Goal: Contribute content

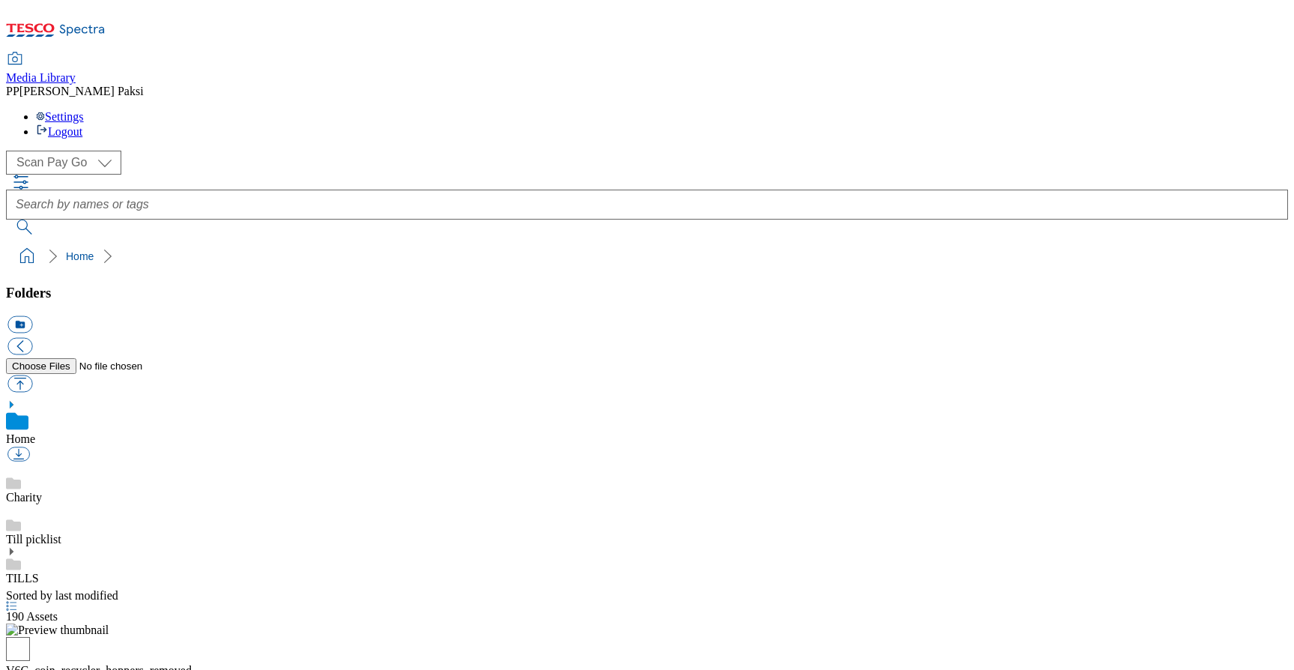
click at [16, 546] on icon at bounding box center [11, 551] width 10 height 10
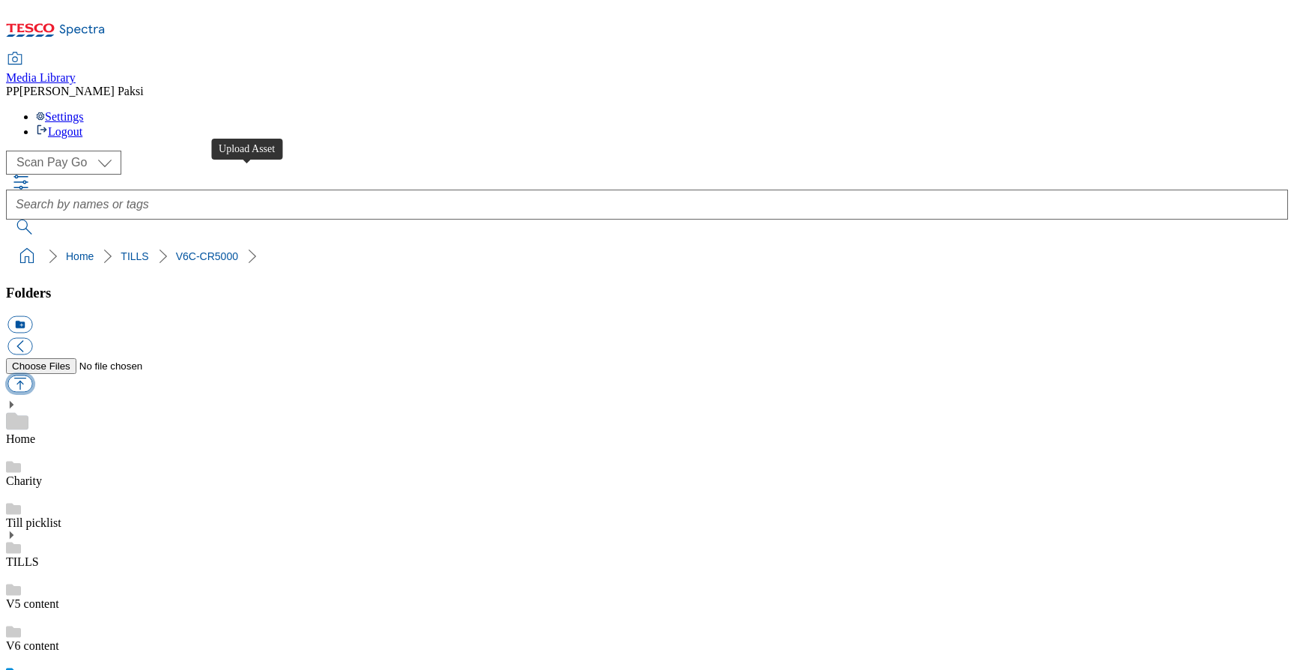
click at [32, 375] on button "button" at bounding box center [19, 383] width 25 height 17
type input "C:\fakepath\device_resetting.png"
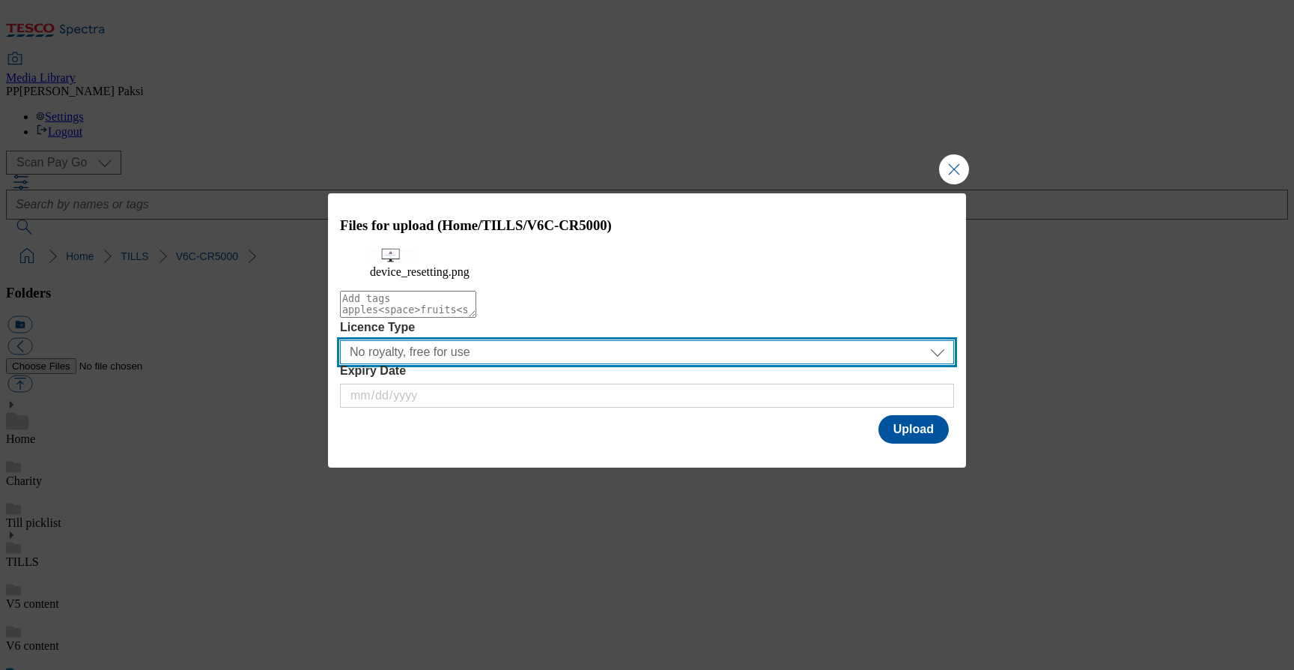
click at [596, 364] on select "No royalty, free for use All media 3 months UK only All media 6 months UK only …" at bounding box center [647, 352] width 614 height 24
click at [340, 364] on select "No royalty, free for use All media 3 months UK only All media 6 months UK only …" at bounding box center [647, 352] width 614 height 24
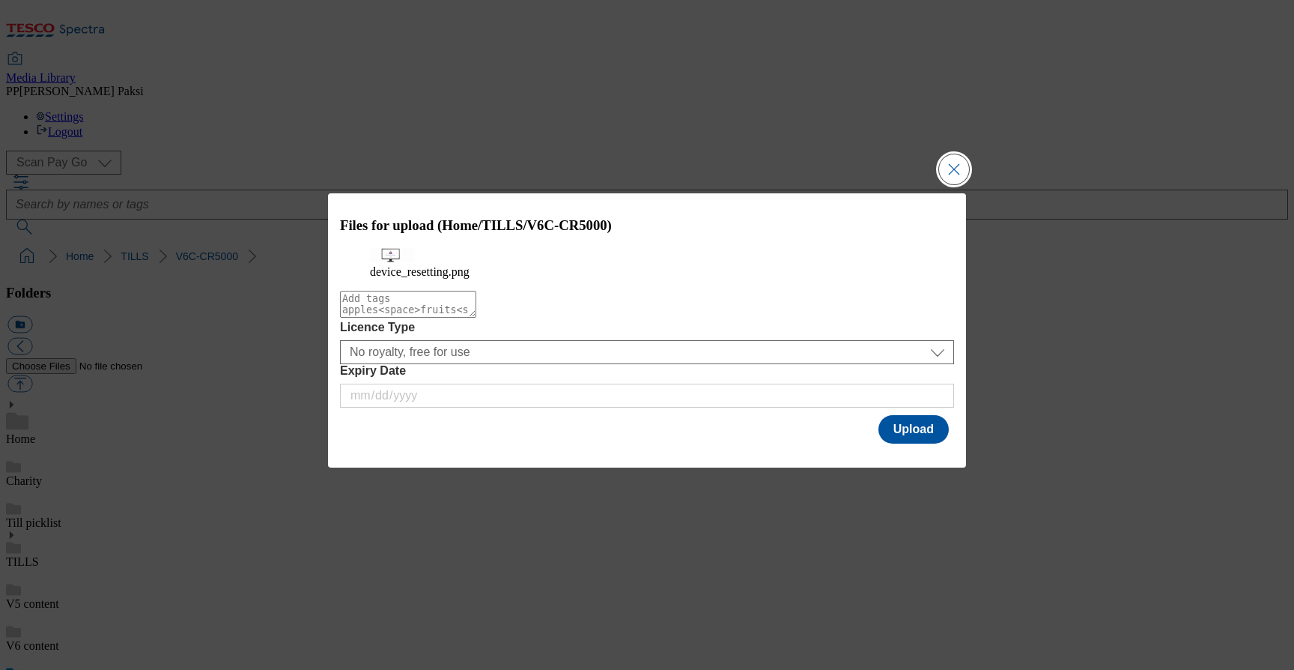
click at [948, 154] on button "Close Modal" at bounding box center [954, 169] width 30 height 30
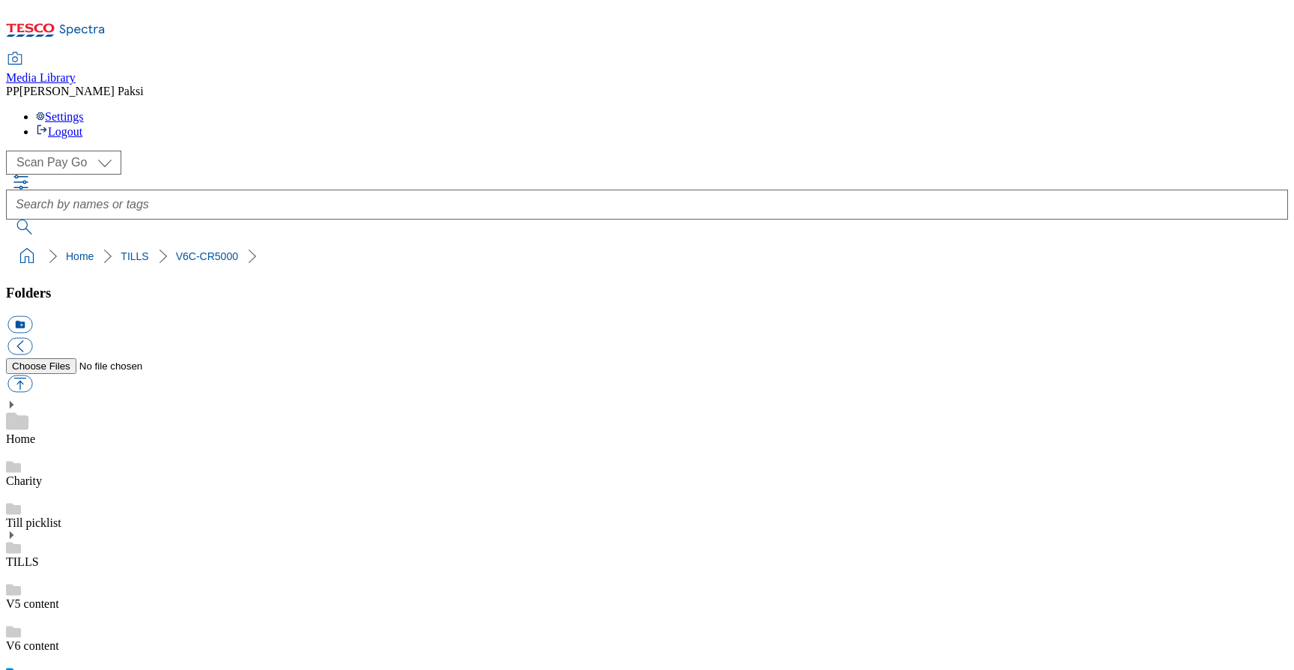
drag, startPoint x: 906, startPoint y: 524, endPoint x: 1149, endPoint y: 531, distance: 243.5
copy div "Cash Device V6C CR5000 TescoTill"
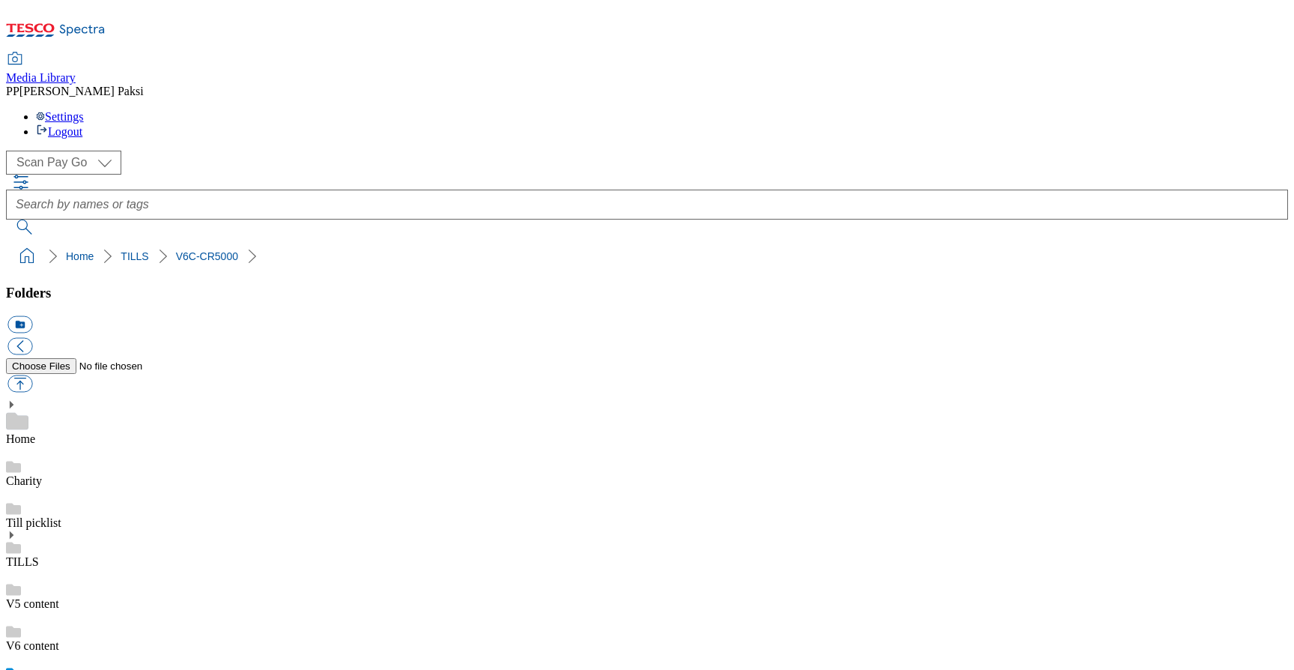
scroll to position [47, 0]
click at [32, 375] on button "button" at bounding box center [19, 383] width 25 height 17
type input "C:\fakepath\device_resetting.png"
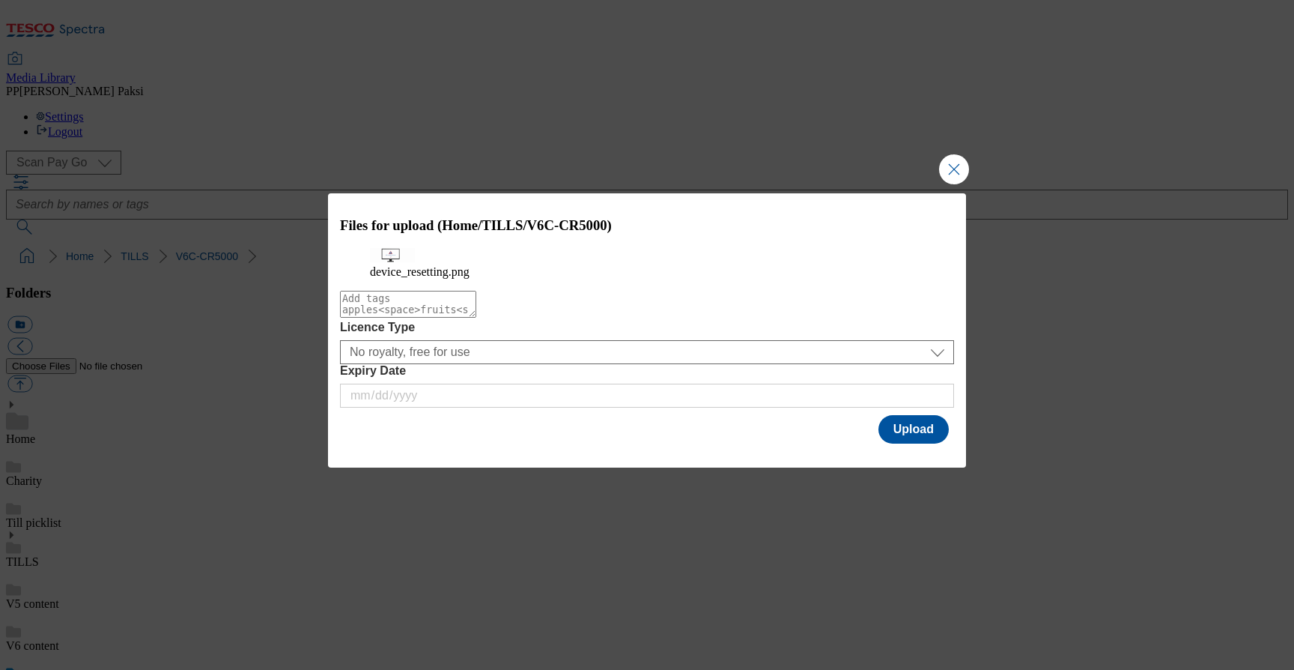
click at [470, 318] on textarea "Modal" at bounding box center [408, 304] width 136 height 27
type textarea "c"
paste textarea "CashDeviceV6CCR5000TescoTill"
type textarea "CashDeviceV6CCR5000TescoTill"
type textarea "Cash"
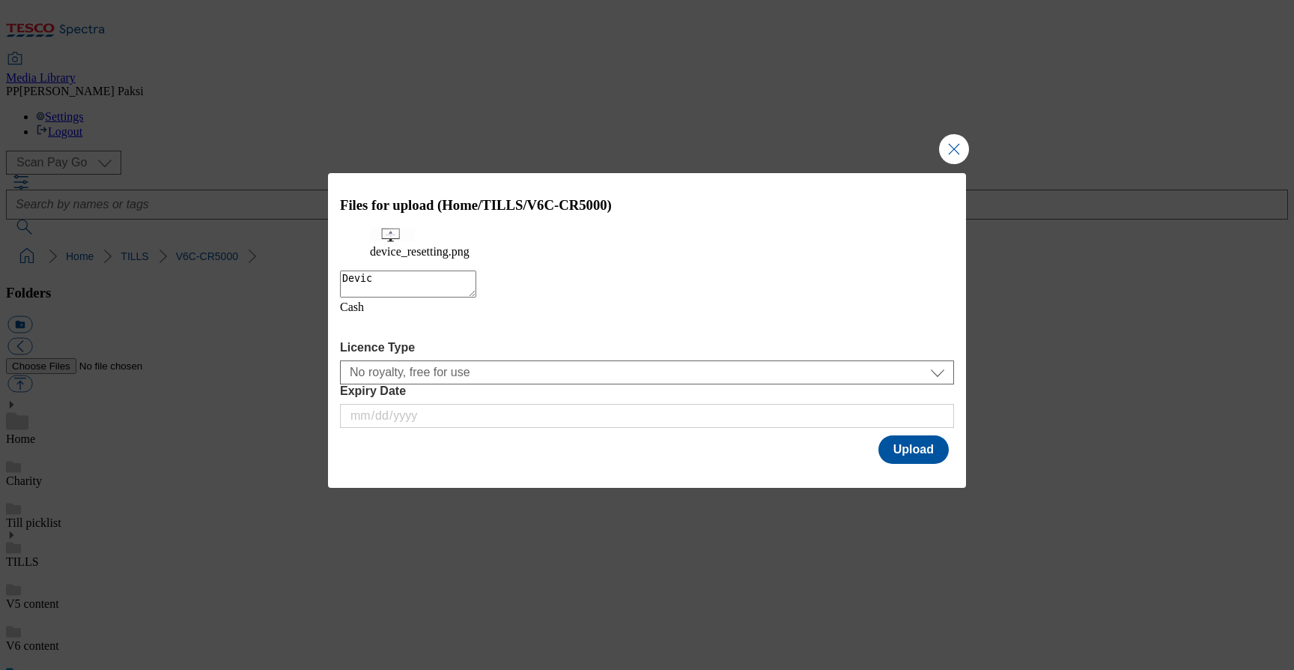
type textarea "Device"
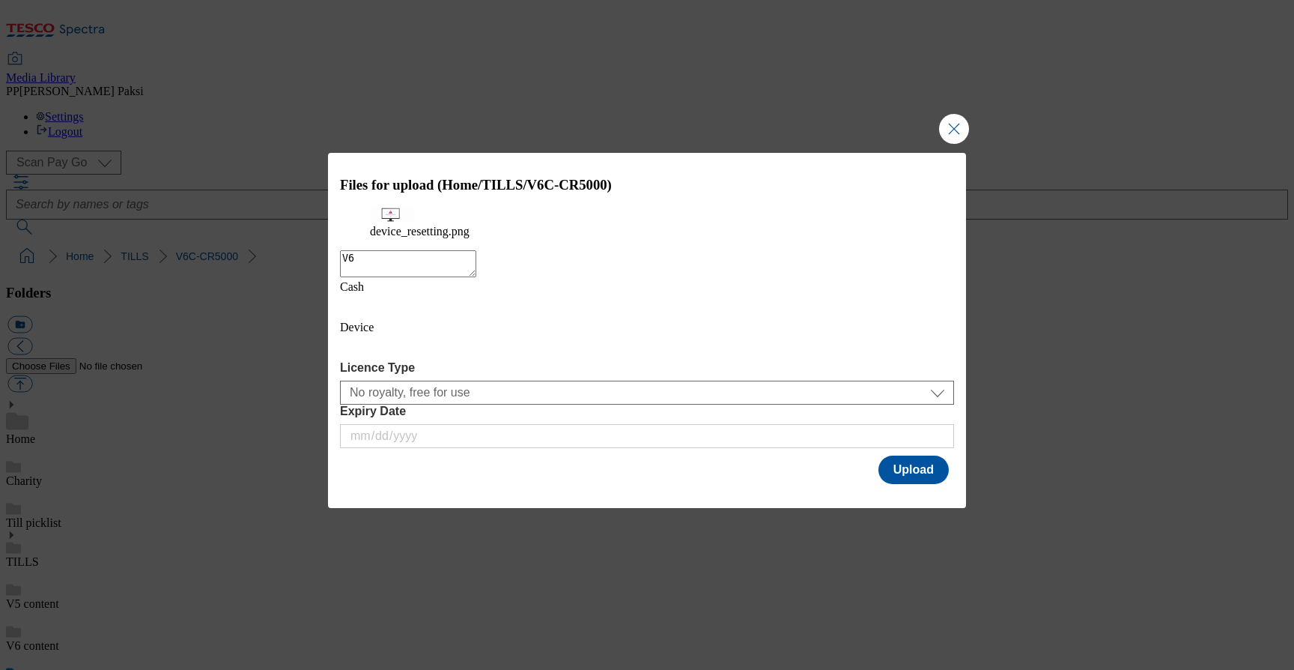
type textarea "V6C"
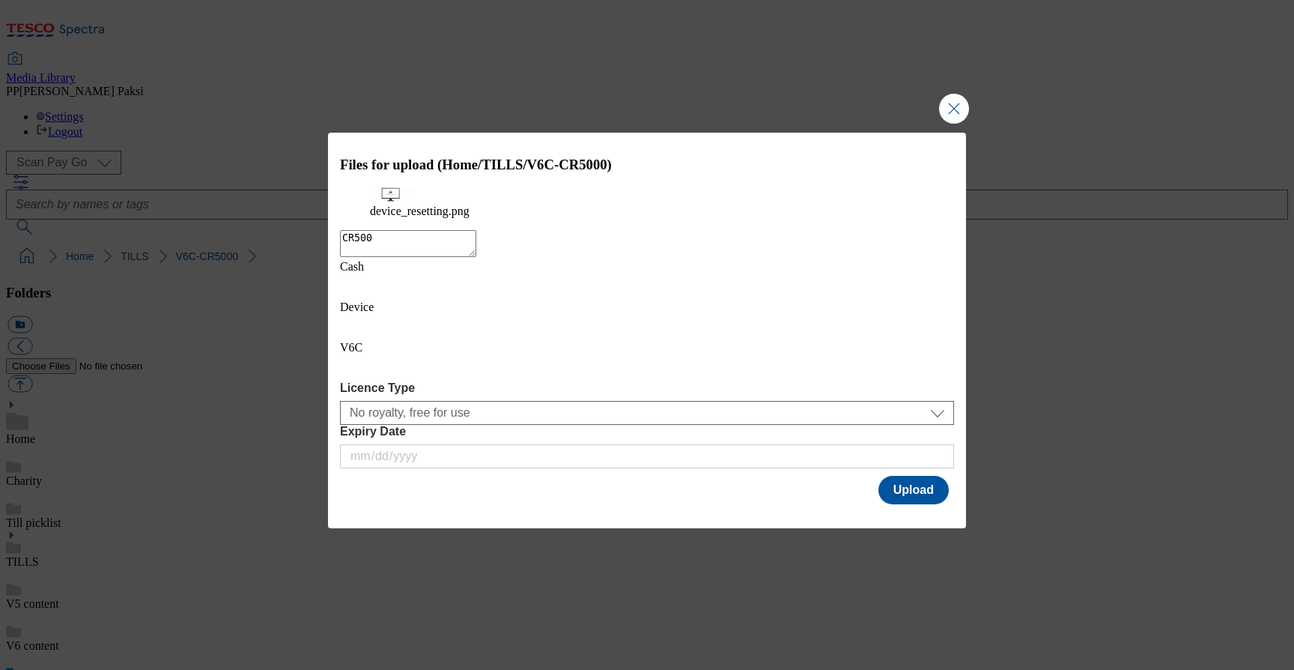
type textarea "CR5000"
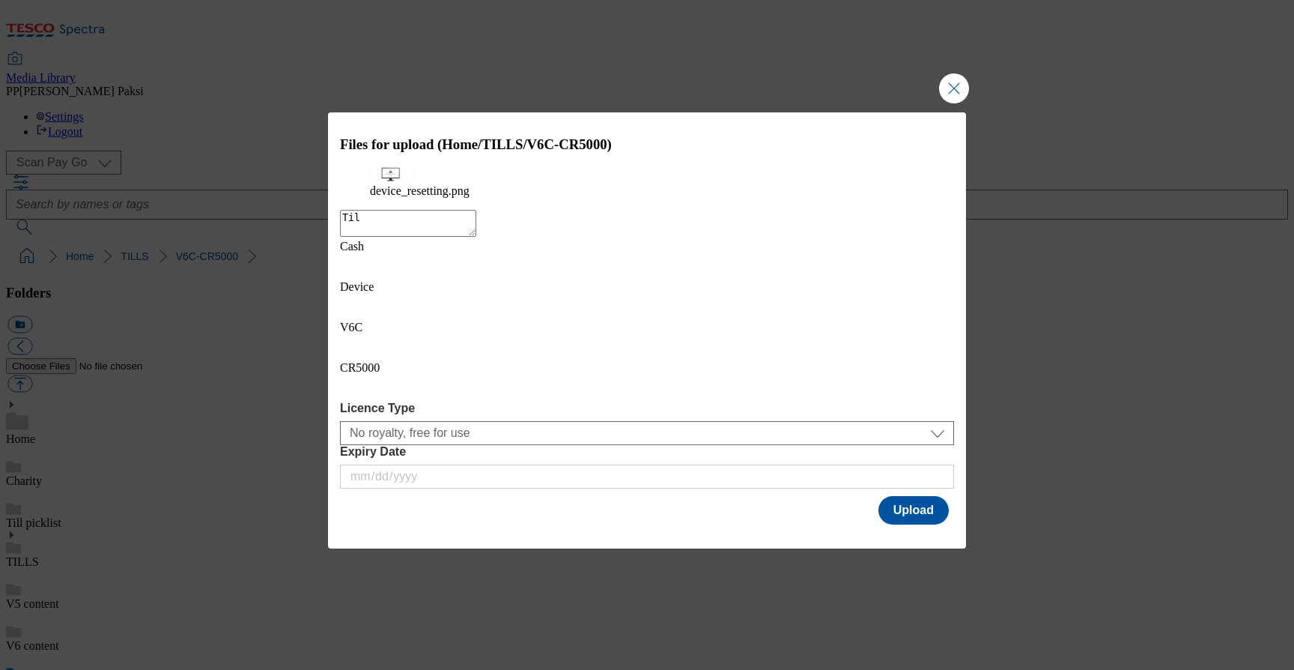
type textarea "Till"
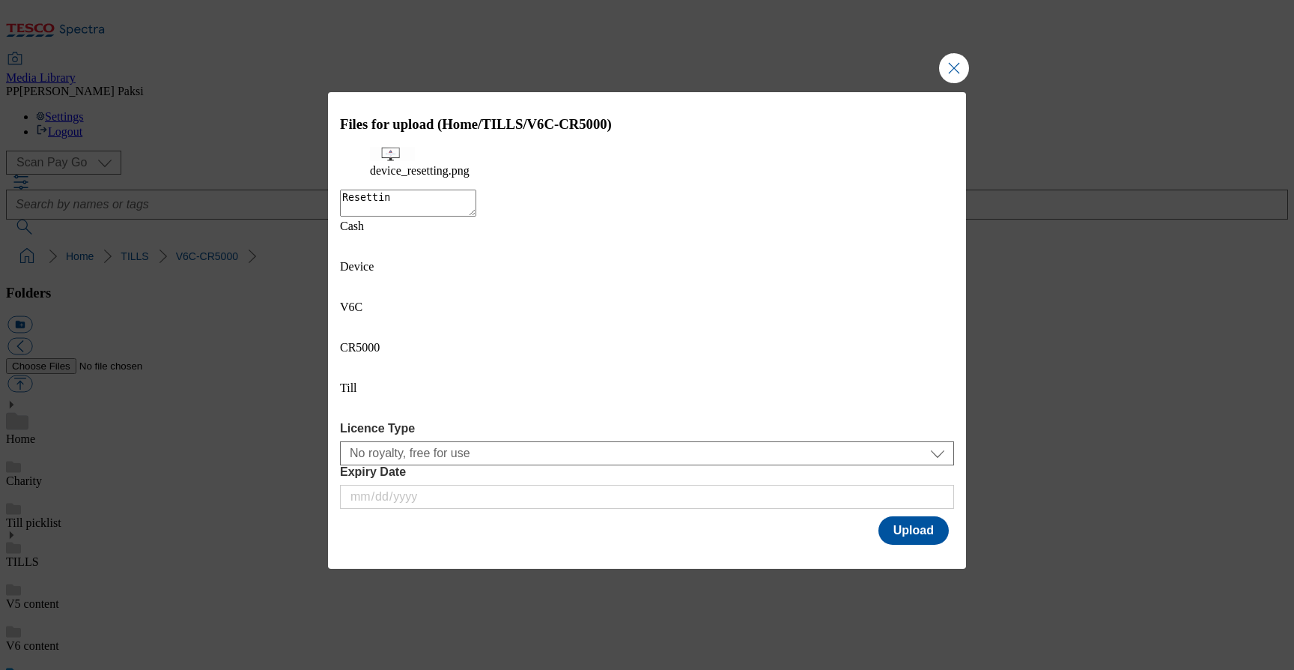
type textarea "Resetting"
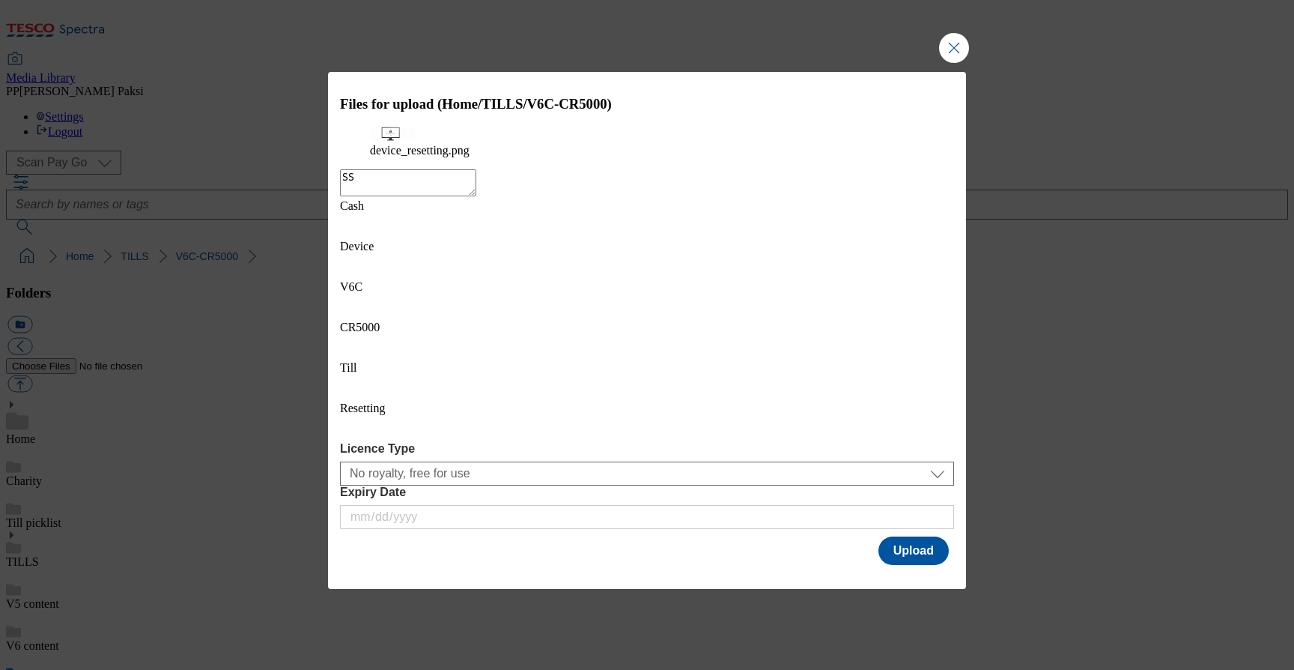
type textarea "SSC"
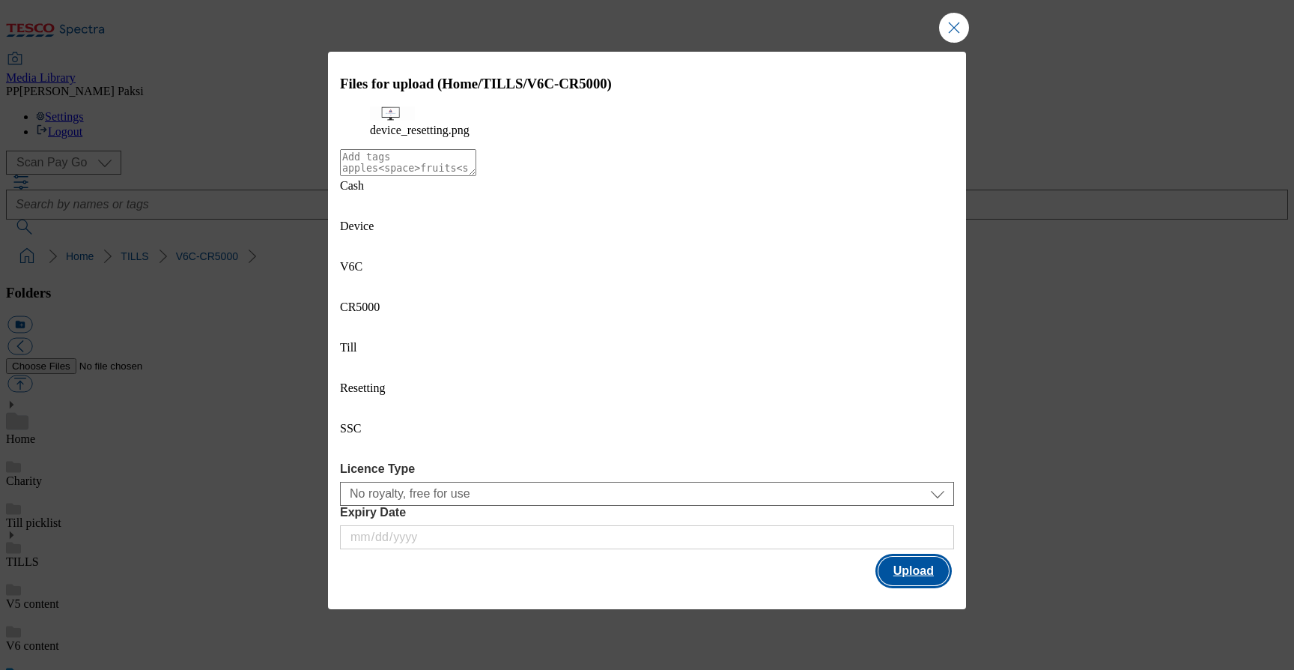
click at [895, 556] on button "Upload" at bounding box center [914, 570] width 70 height 28
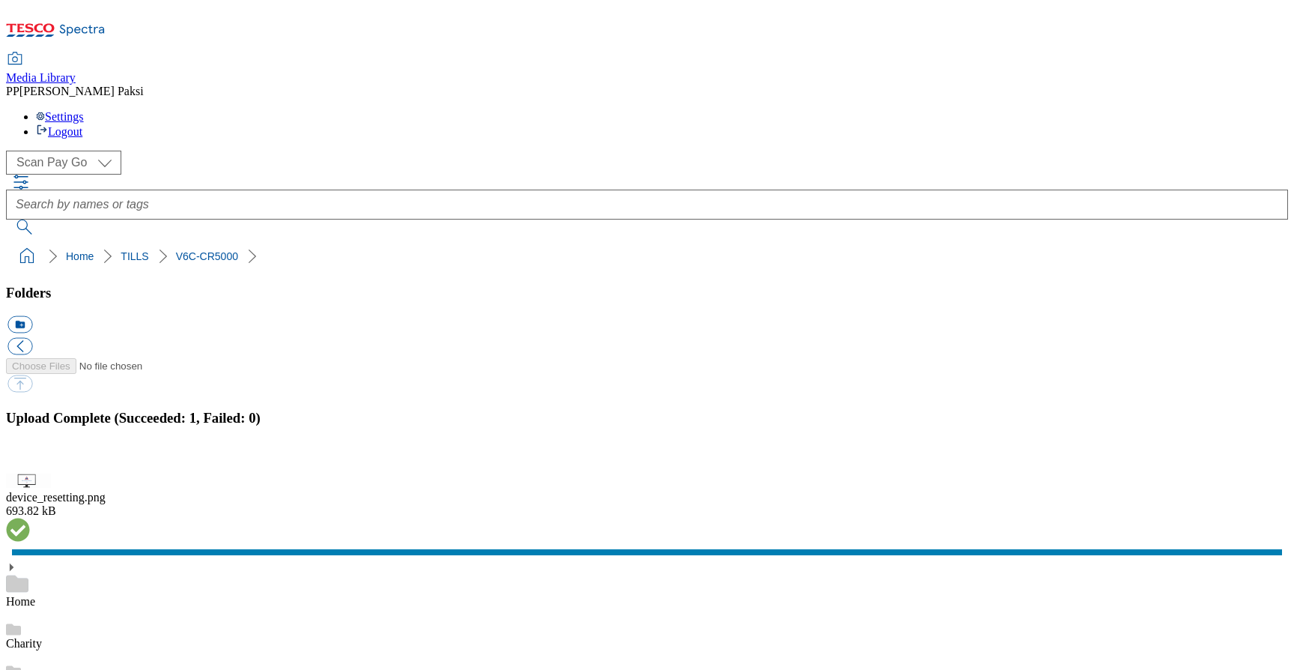
scroll to position [0, 0]
click at [30, 441] on button "button" at bounding box center [18, 448] width 22 height 14
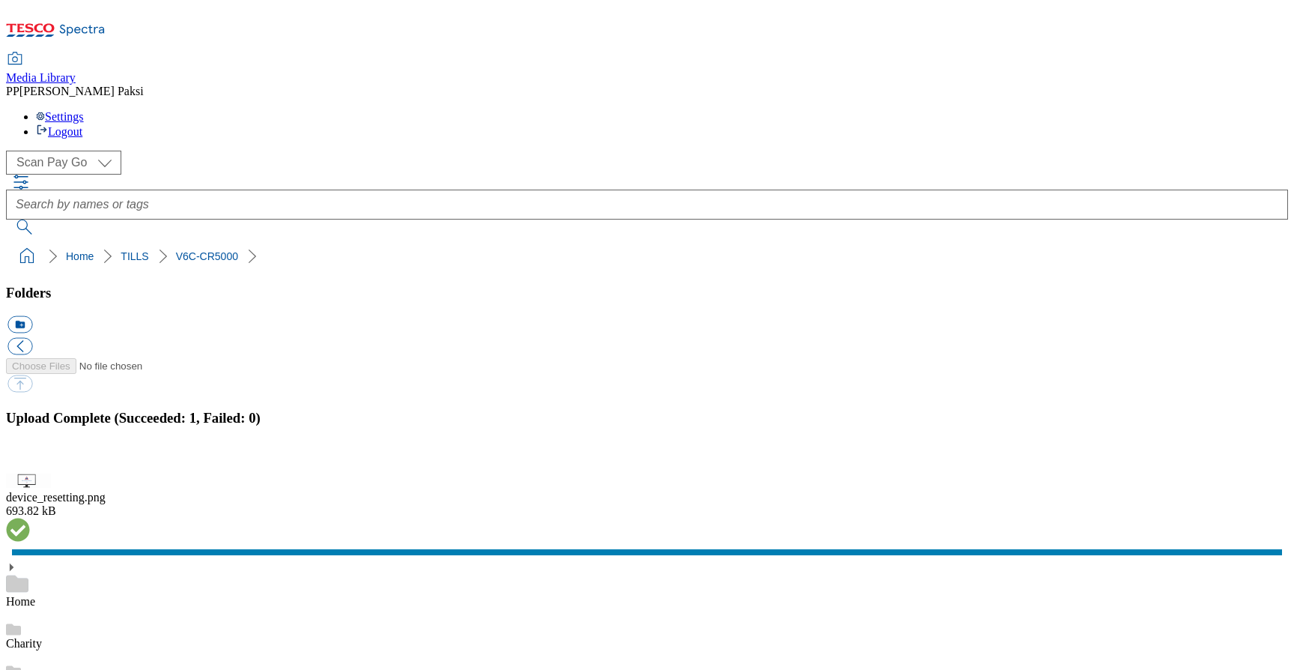
click at [30, 472] on button "button" at bounding box center [18, 465] width 22 height 14
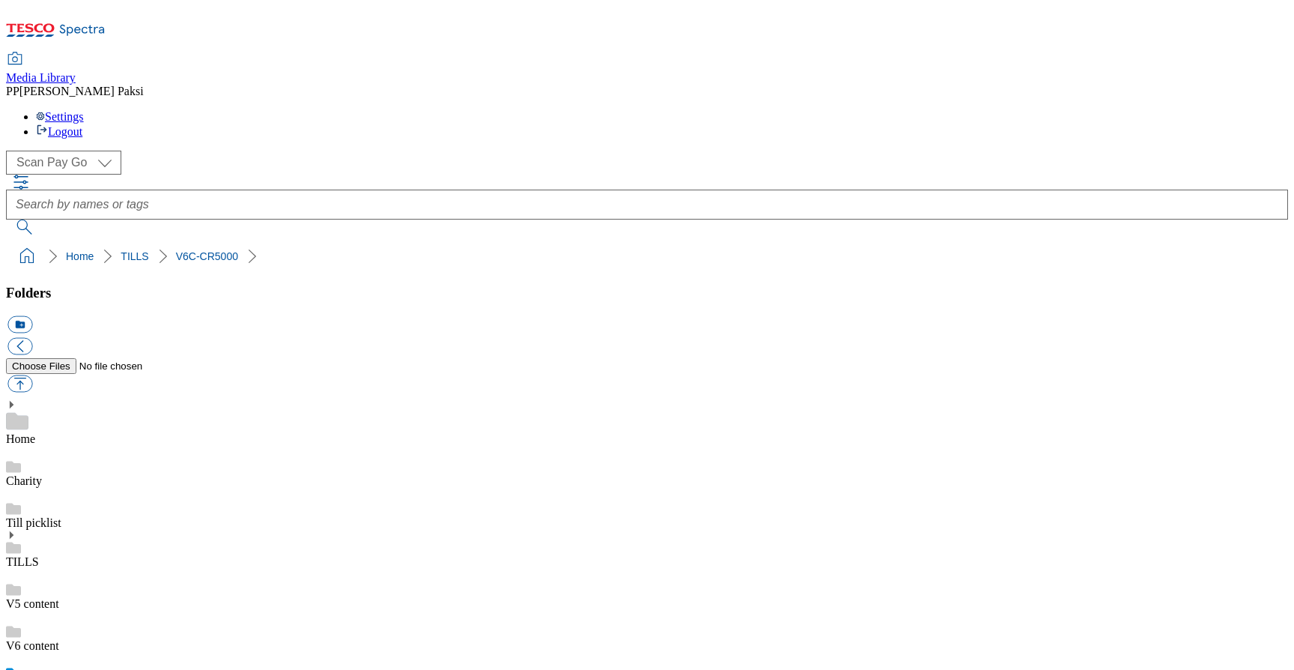
click at [30, 637] on input "checkbox" at bounding box center [18, 649] width 24 height 24
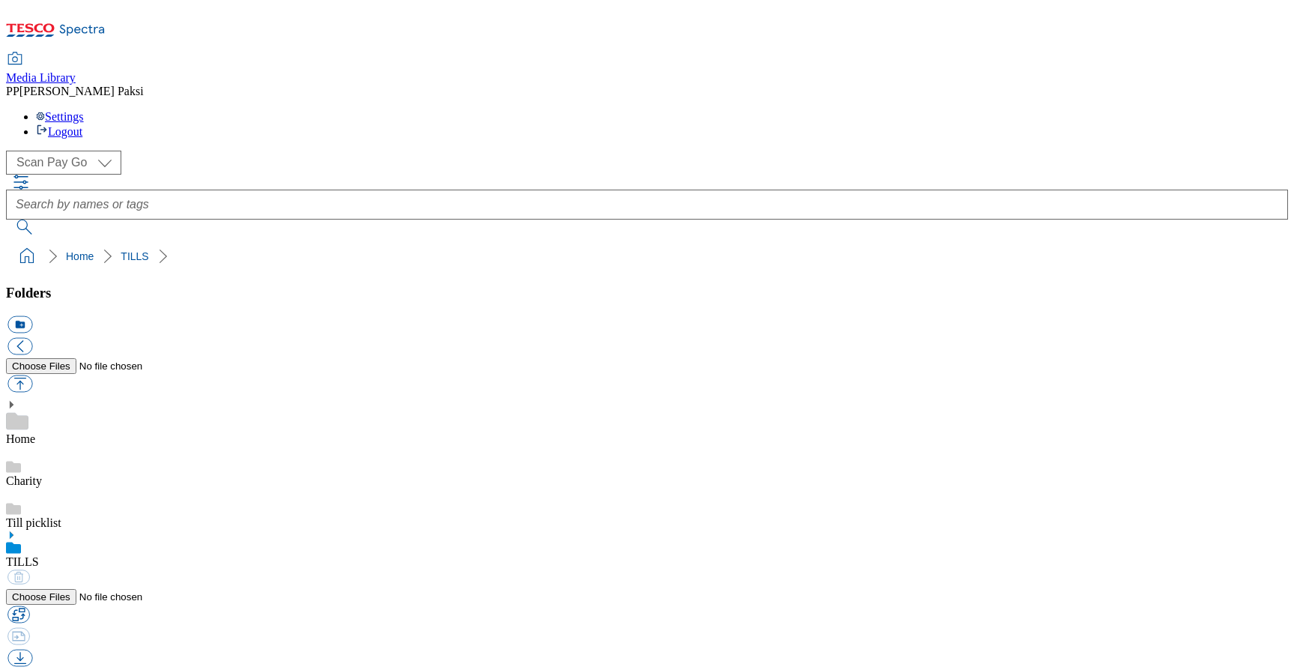
checkbox input "false"
click at [109, 623] on img at bounding box center [57, 629] width 103 height 13
